Goal: Task Accomplishment & Management: Manage account settings

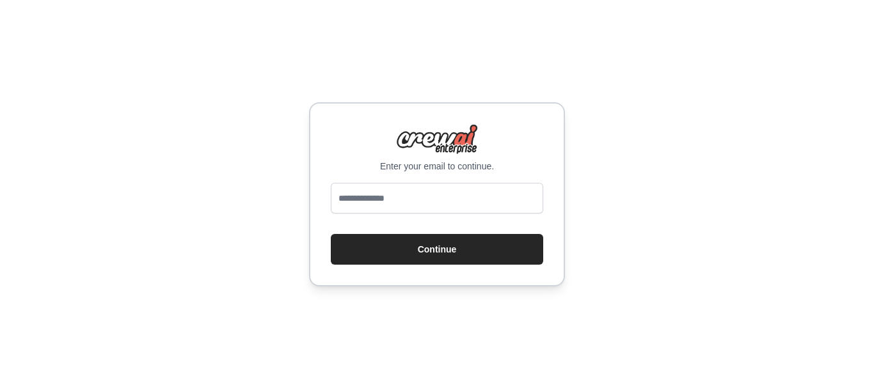
click at [399, 203] on input "email" at bounding box center [437, 198] width 212 height 31
type input "**********"
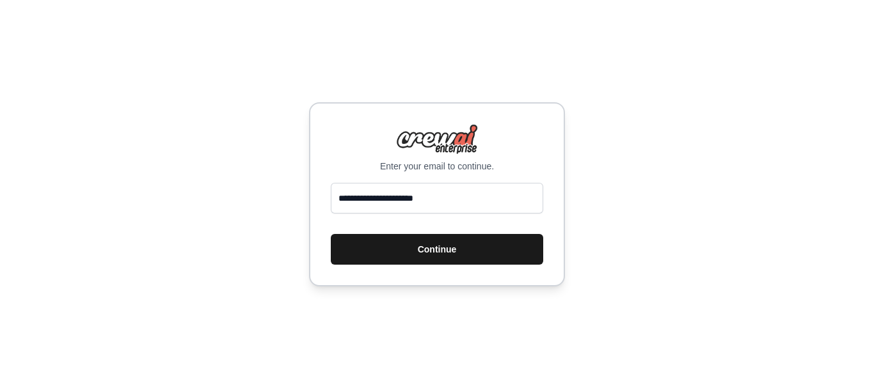
click at [418, 244] on button "Continue" at bounding box center [437, 249] width 212 height 31
click at [402, 243] on button "Continue" at bounding box center [437, 249] width 212 height 31
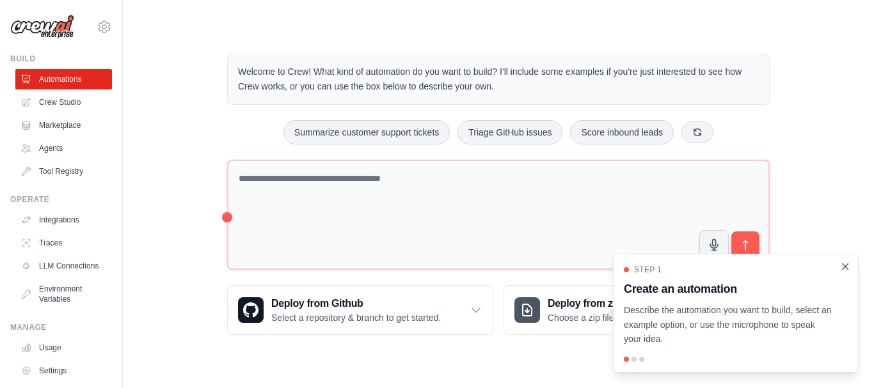
click at [844, 268] on icon "Close walkthrough" at bounding box center [846, 267] width 6 height 6
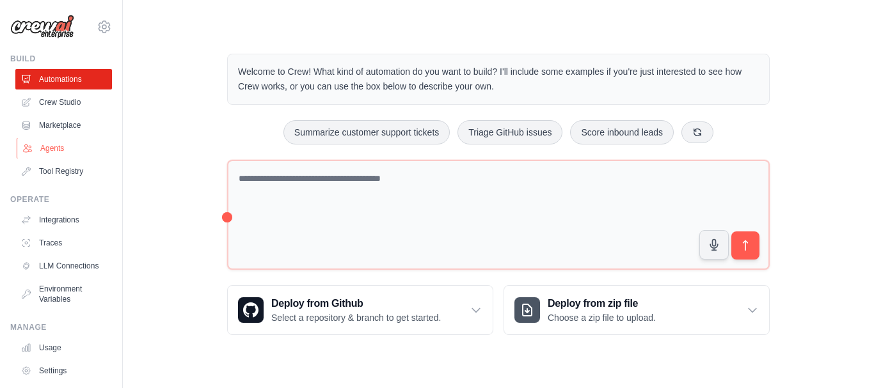
click at [67, 149] on link "Agents" at bounding box center [65, 148] width 97 height 20
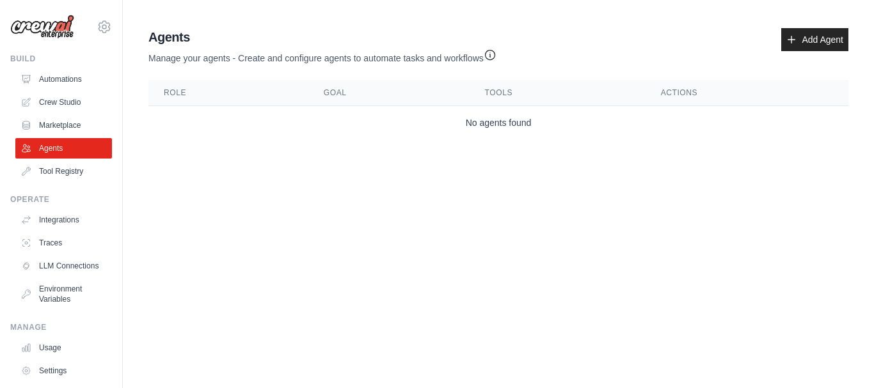
click at [156, 92] on th "Role" at bounding box center [228, 93] width 160 height 26
click at [173, 92] on th "Role" at bounding box center [228, 93] width 160 height 26
click at [95, 35] on div "moueezzeshan@gmail.com Settings" at bounding box center [61, 20] width 102 height 41
click at [99, 31] on icon at bounding box center [105, 26] width 12 height 11
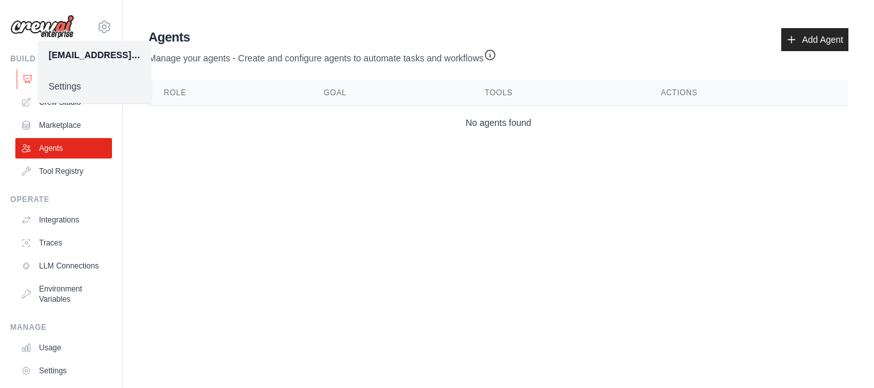
click at [27, 82] on icon at bounding box center [27, 79] width 10 height 10
